Goal: Find specific page/section: Find specific page/section

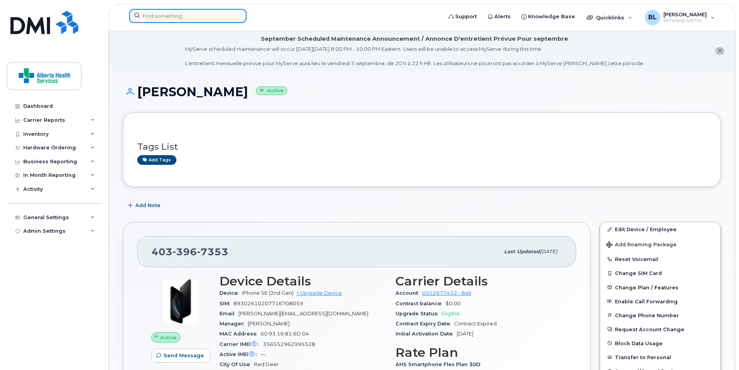
drag, startPoint x: 0, startPoint y: 0, endPoint x: 204, endPoint y: 15, distance: 204.2
click at [203, 15] on input at bounding box center [188, 16] width 118 height 14
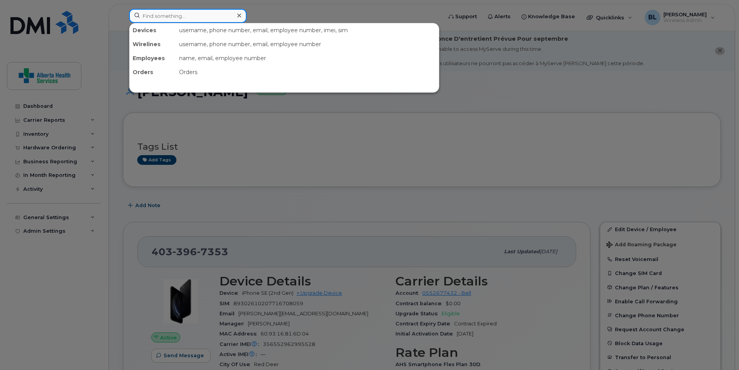
paste input "[PHONE_NUMBER]"
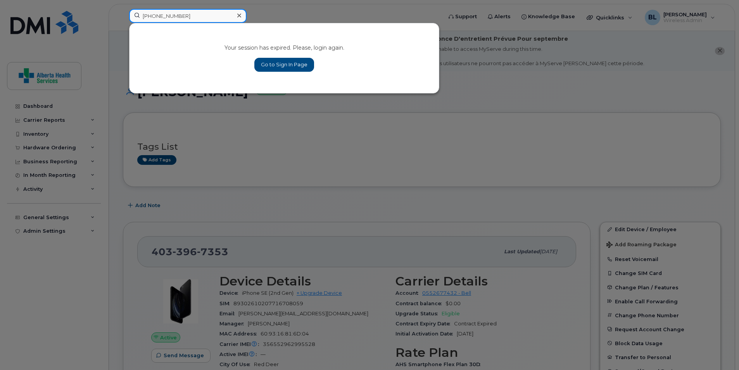
type input "[PHONE_NUMBER]"
click at [291, 65] on link "Go to Sign In Page" at bounding box center [284, 65] width 60 height 14
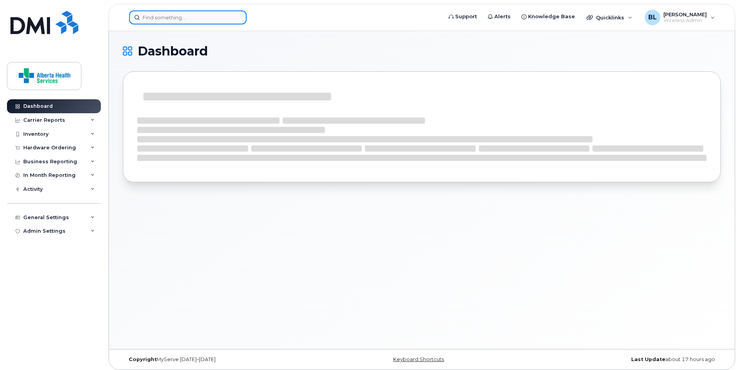
click at [191, 22] on input at bounding box center [188, 17] width 118 height 14
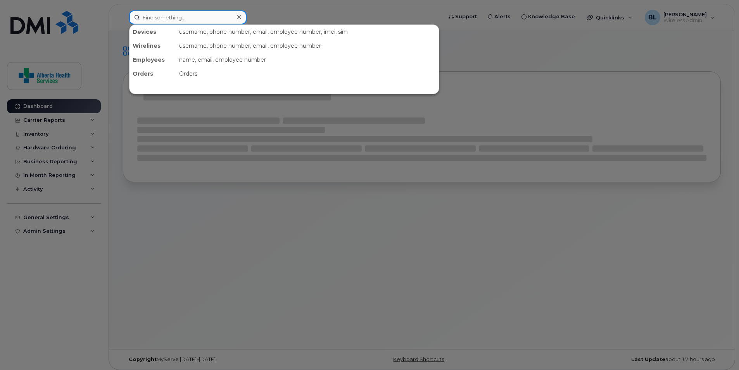
paste input "[PHONE_NUMBER]"
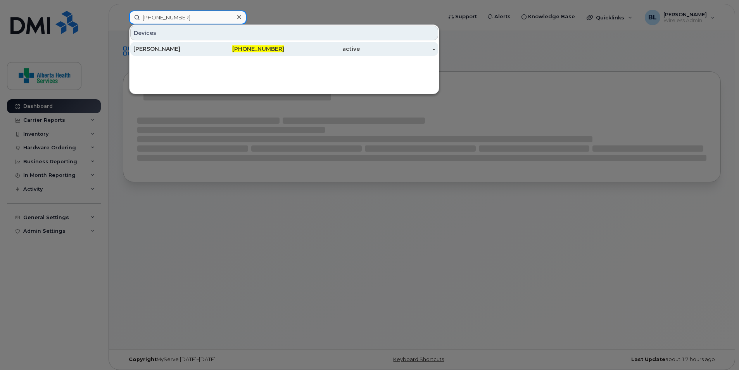
type input "[PHONE_NUMBER]"
click at [188, 47] on div "[PERSON_NAME]" at bounding box center [171, 49] width 76 height 8
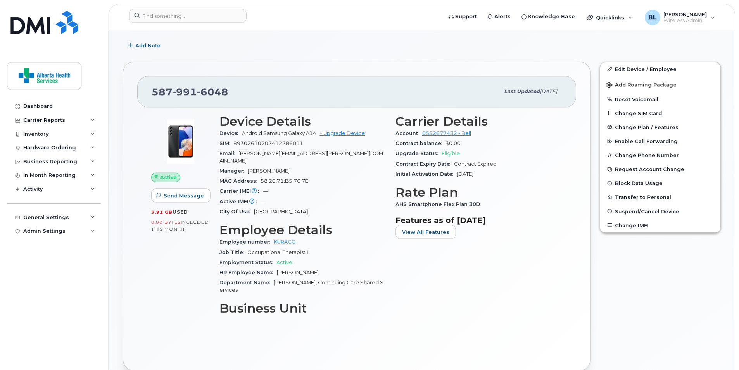
scroll to position [194, 0]
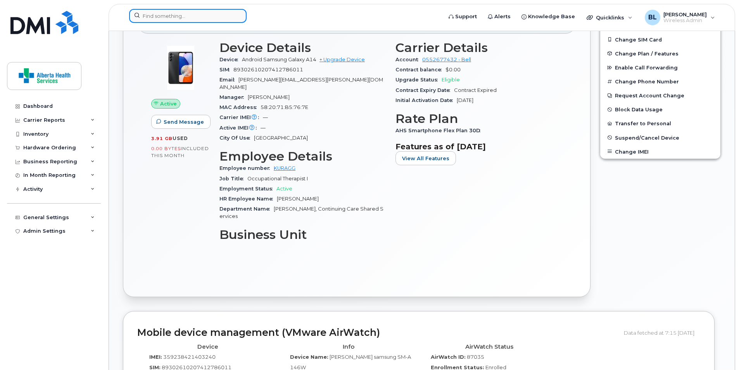
click at [207, 10] on input at bounding box center [188, 16] width 118 height 14
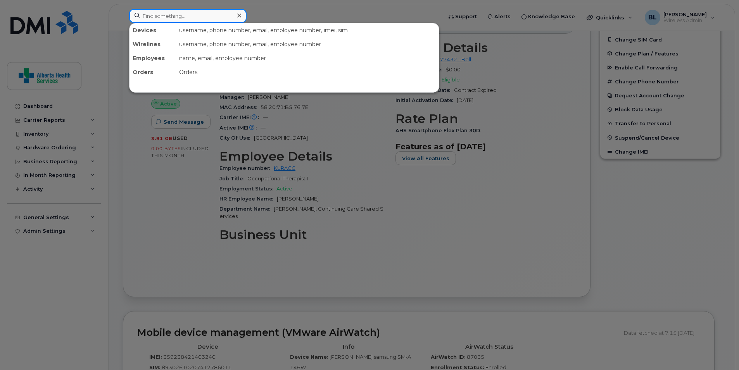
paste input "780-233-1594"
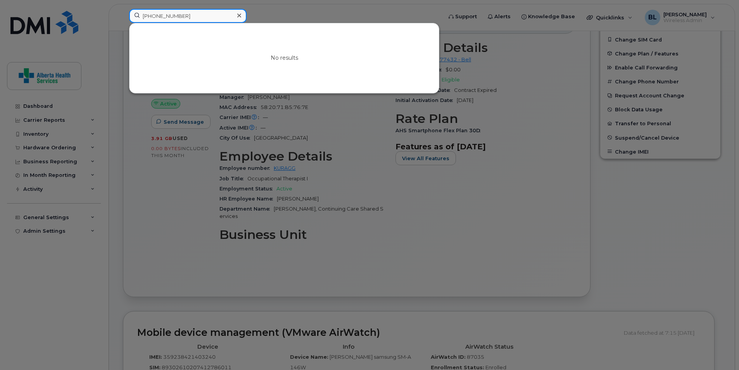
type input "780-233-1594"
